Goal: Information Seeking & Learning: Learn about a topic

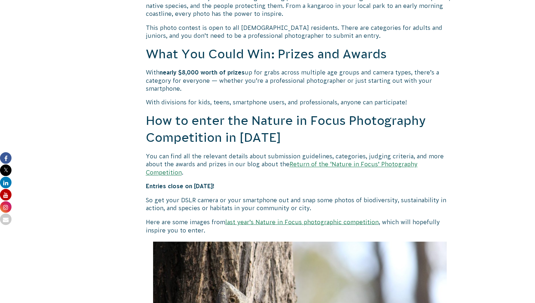
scroll to position [591, 0]
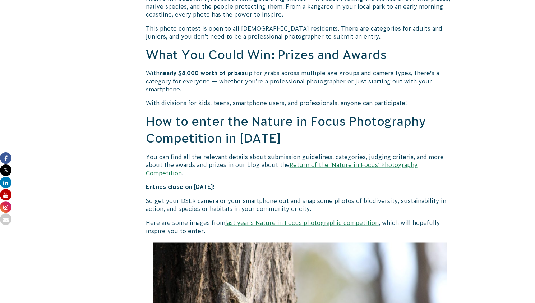
click at [353, 197] on p "So get your DSLR camera or your smartphone out and snap some photos of biodiver…" at bounding box center [300, 205] width 309 height 16
click at [346, 163] on link "Return of the ‘Nature in Focus’ Photography Competition" at bounding box center [282, 168] width 272 height 14
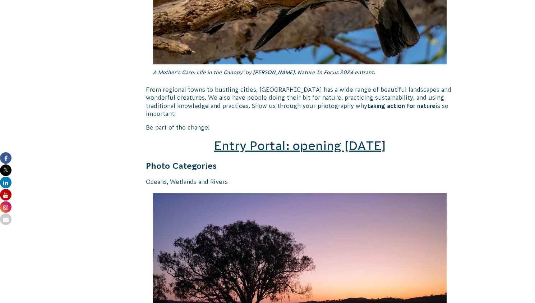
scroll to position [1018, 0]
click at [274, 139] on span "Entry Portal: opening [DATE]" at bounding box center [300, 146] width 172 height 14
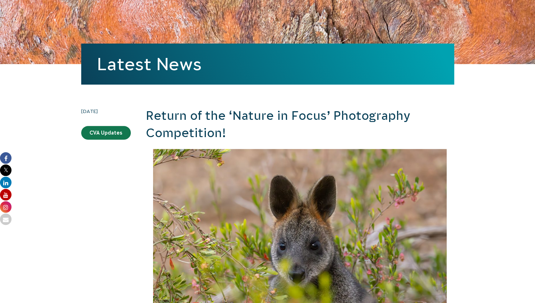
scroll to position [103, 0]
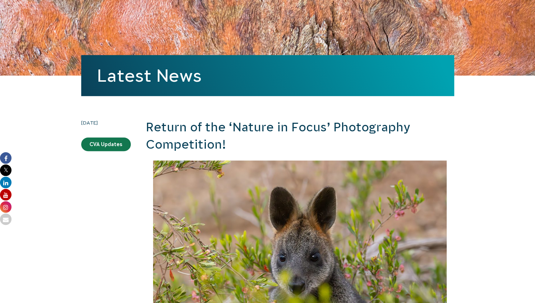
click at [274, 136] on h2 "Return of the ‘Nature in Focus’ Photography Competition!" at bounding box center [300, 136] width 309 height 34
